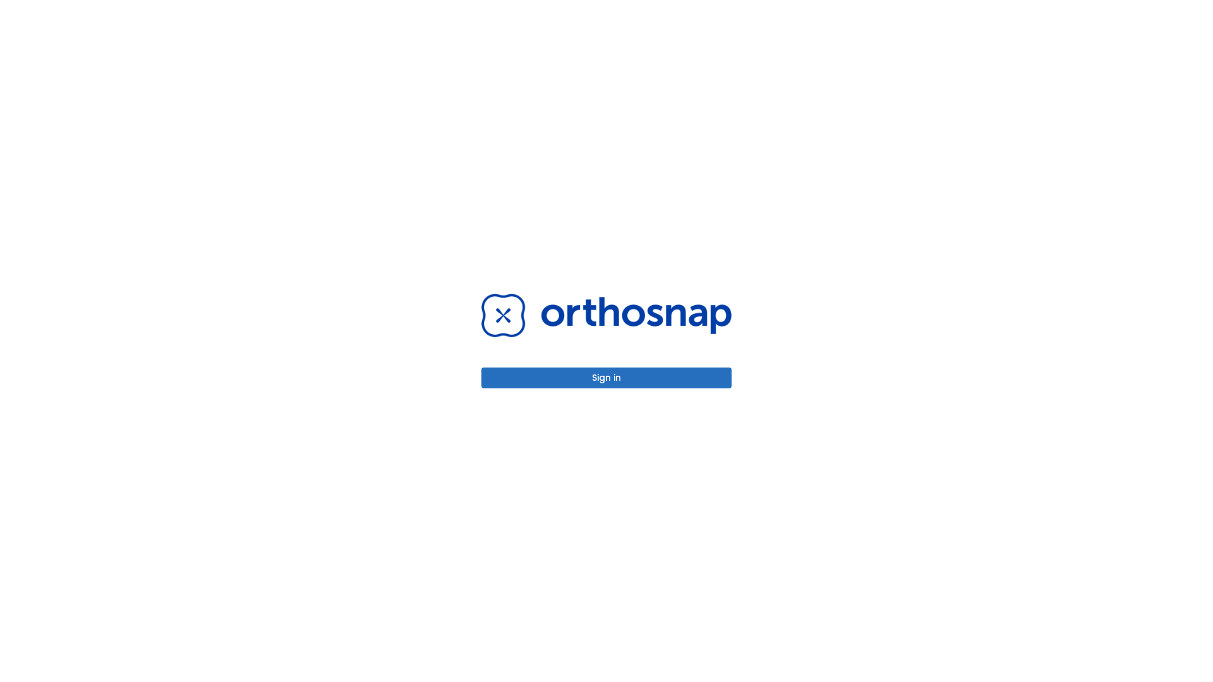
click at [607, 378] on button "Sign in" at bounding box center [607, 378] width 250 height 21
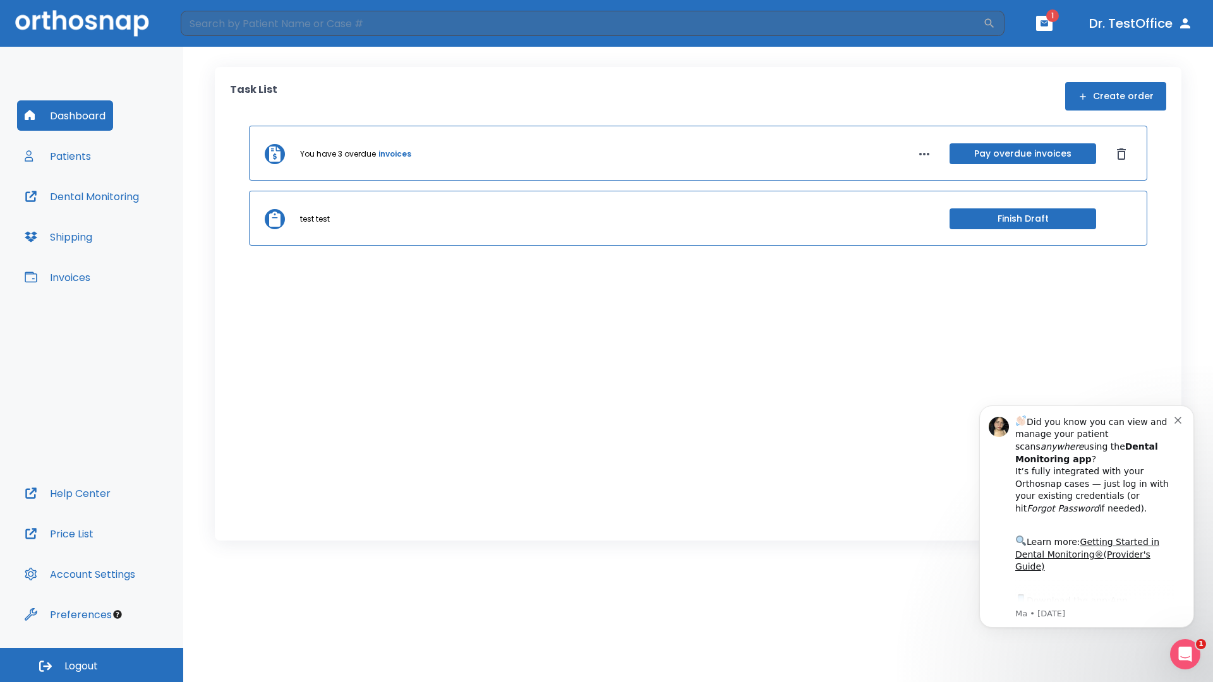
click at [92, 665] on span "Logout" at bounding box center [80, 667] width 33 height 14
